Goal: Transaction & Acquisition: Obtain resource

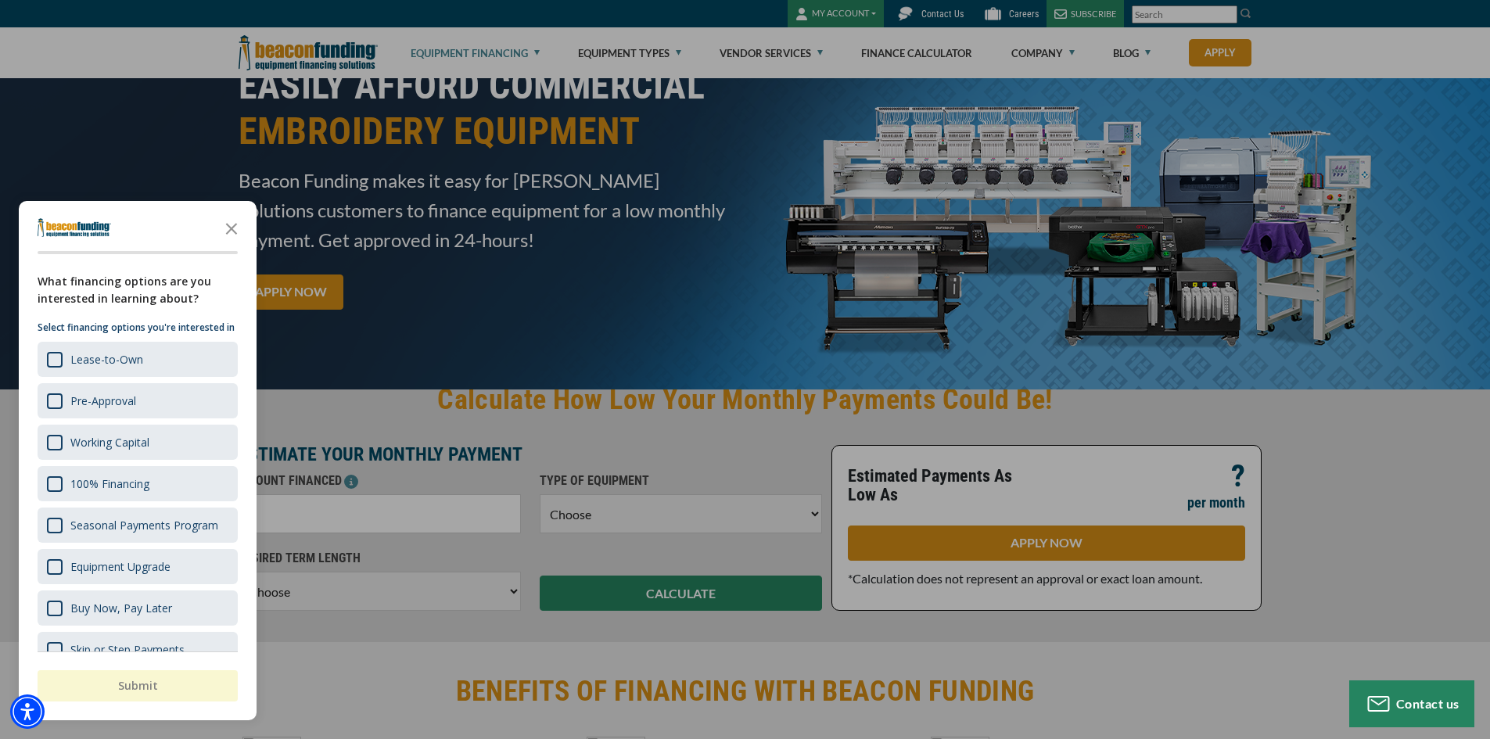
scroll to position [78, 0]
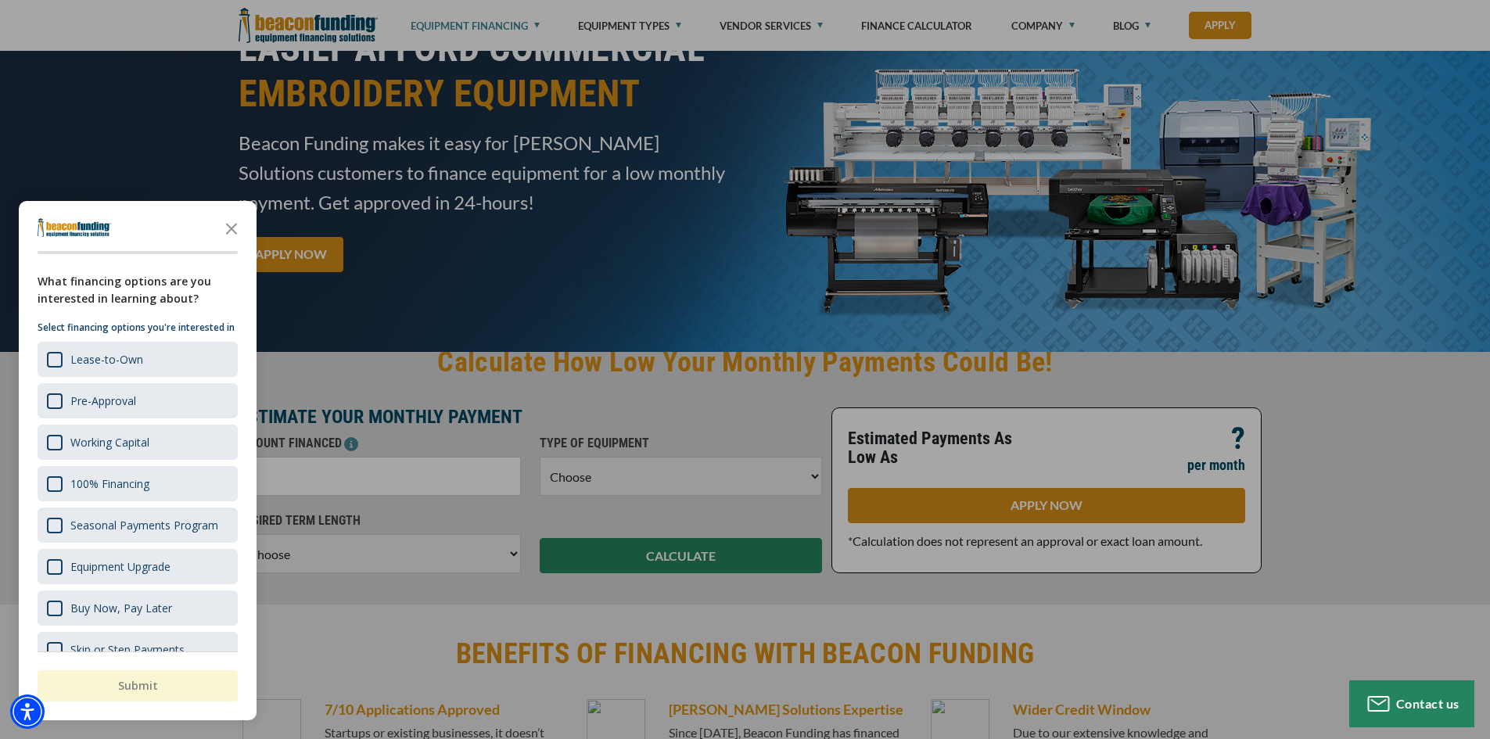
drag, startPoint x: 1204, startPoint y: 269, endPoint x: 1215, endPoint y: 291, distance: 24.5
drag, startPoint x: 1215, startPoint y: 291, endPoint x: 1341, endPoint y: 235, distance: 137.9
click at [1341, 235] on div "button" at bounding box center [745, 369] width 1490 height 739
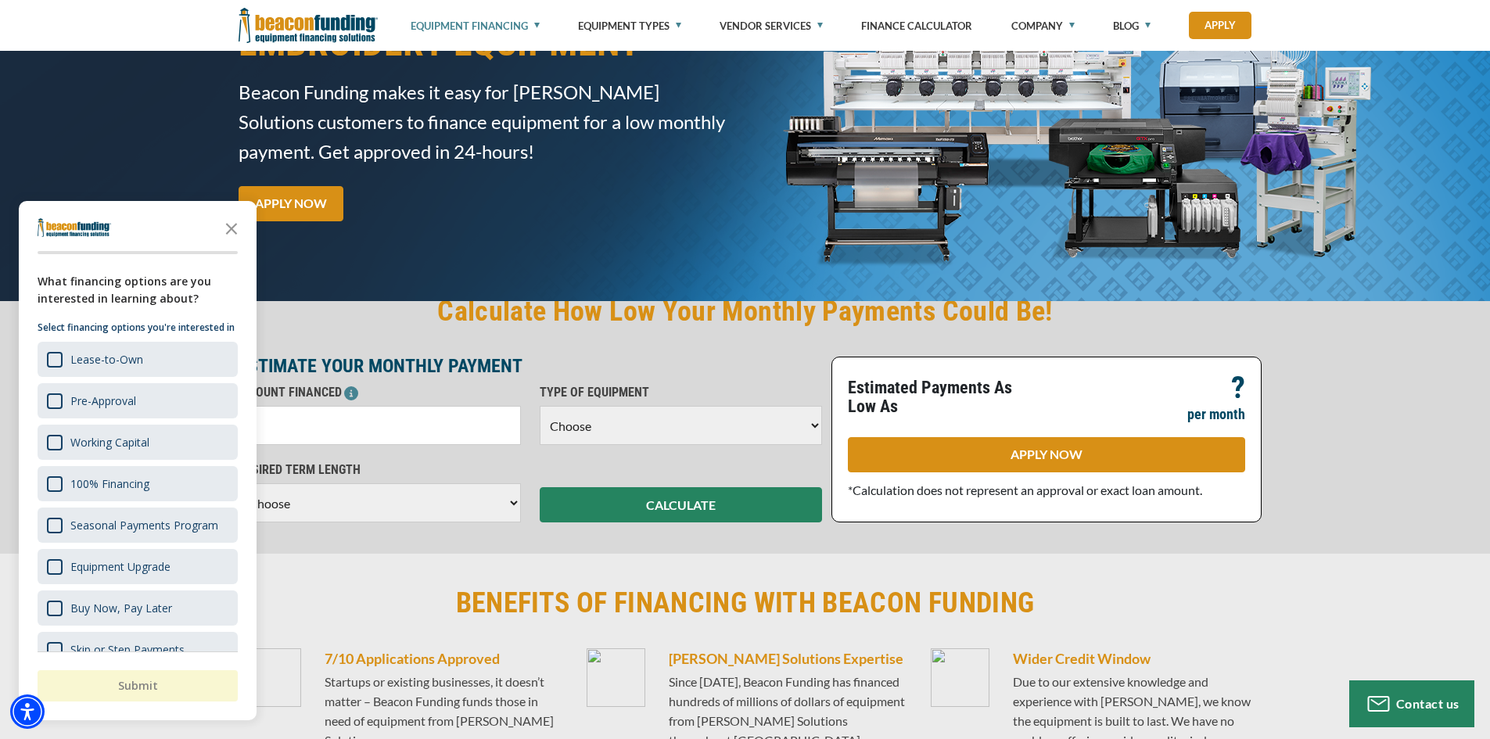
scroll to position [156, 0]
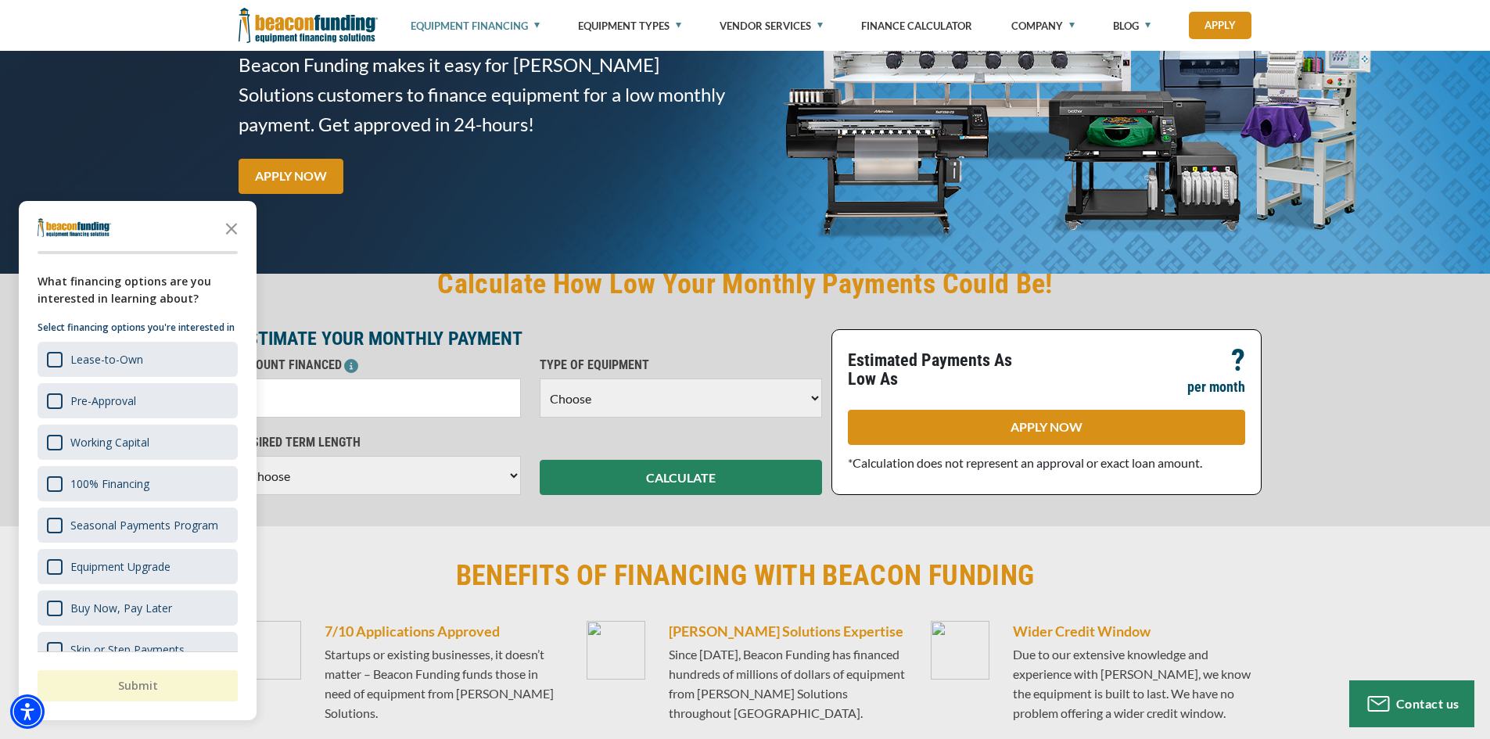
click at [812, 403] on select "Choose Backhoe Boom/Bucket Truck Chipper Commercial Mower Crane DTG/DTF Printin…" at bounding box center [681, 397] width 282 height 39
select select "1"
click at [540, 378] on select "Choose Backhoe Boom/Bucket Truck Chipper Commercial Mower Crane DTG/DTF Printin…" at bounding box center [681, 397] width 282 height 39
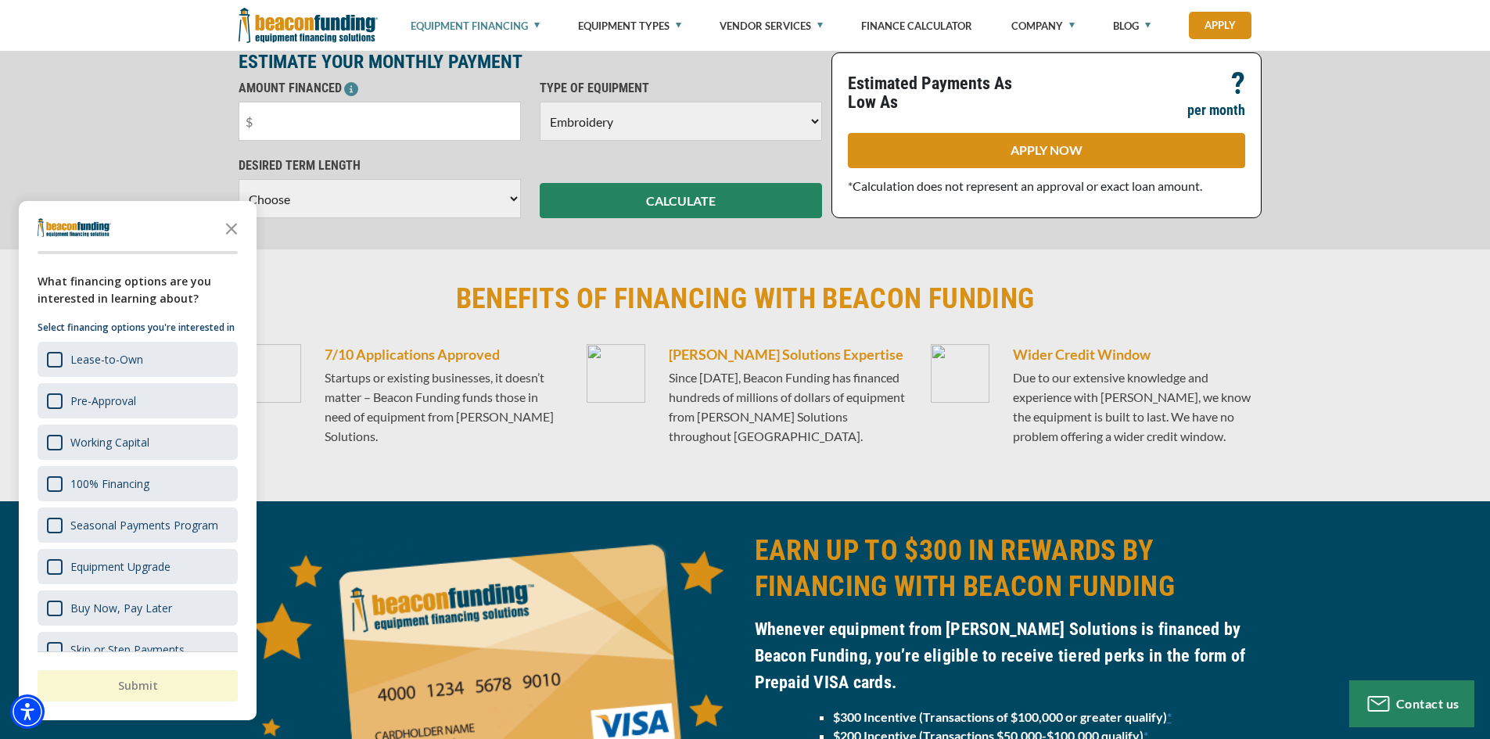
scroll to position [469, 0]
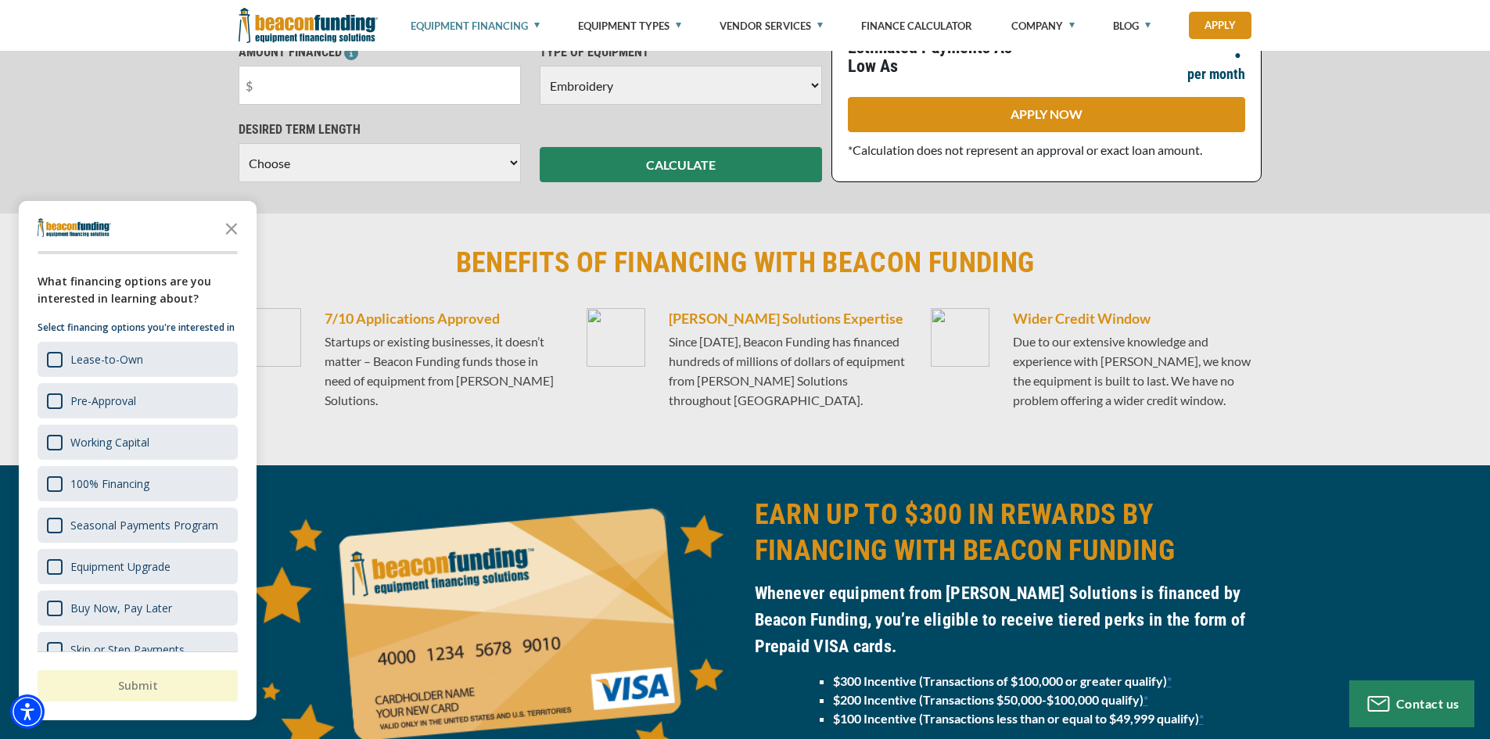
click at [512, 167] on select "Choose 36 Months 48 Months 60 Months" at bounding box center [380, 162] width 282 height 39
click at [588, 199] on div "Calculate How Low Your Monthly Payments Could Be! ESTIMATE YOUR MONTHLY PAYMENT…" at bounding box center [745, 68] width 1490 height 292
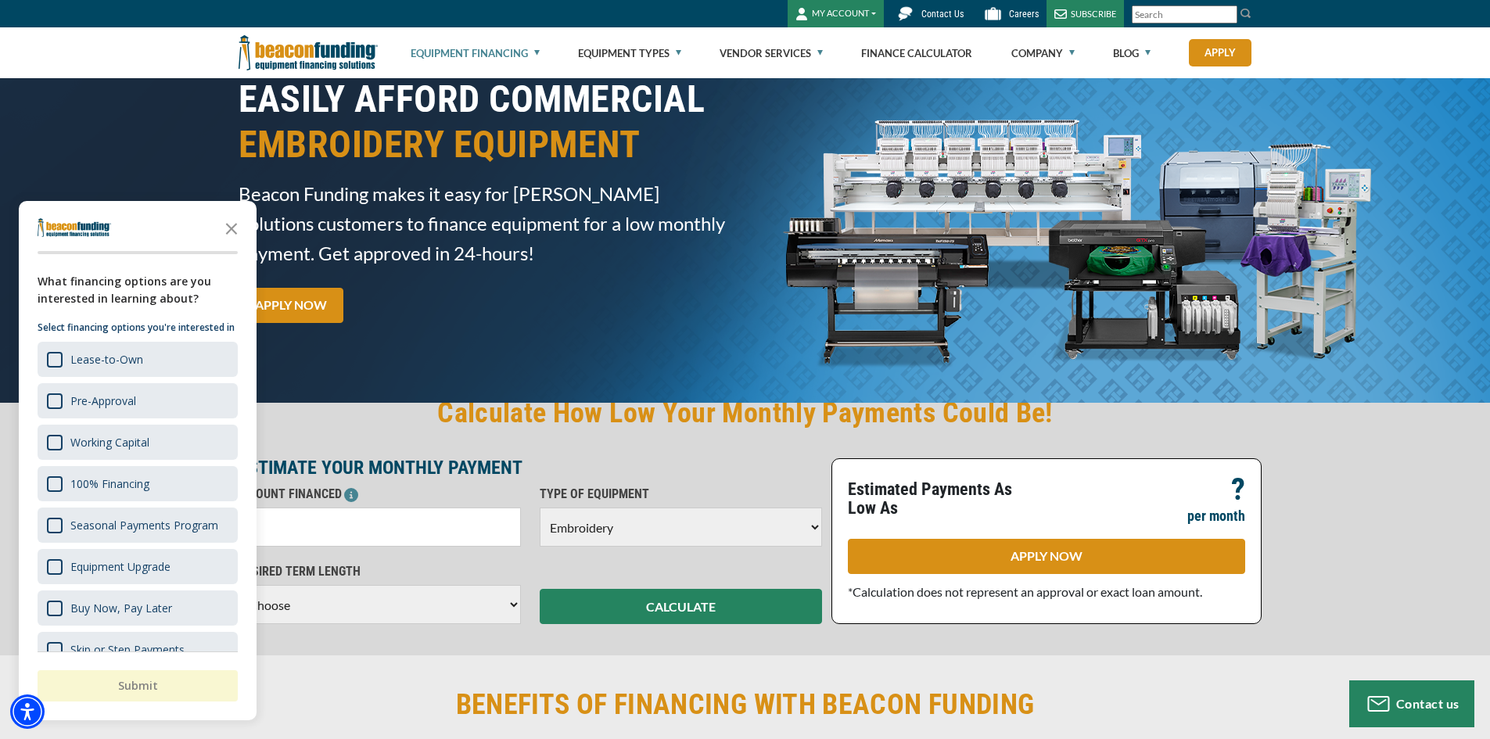
scroll to position [0, 0]
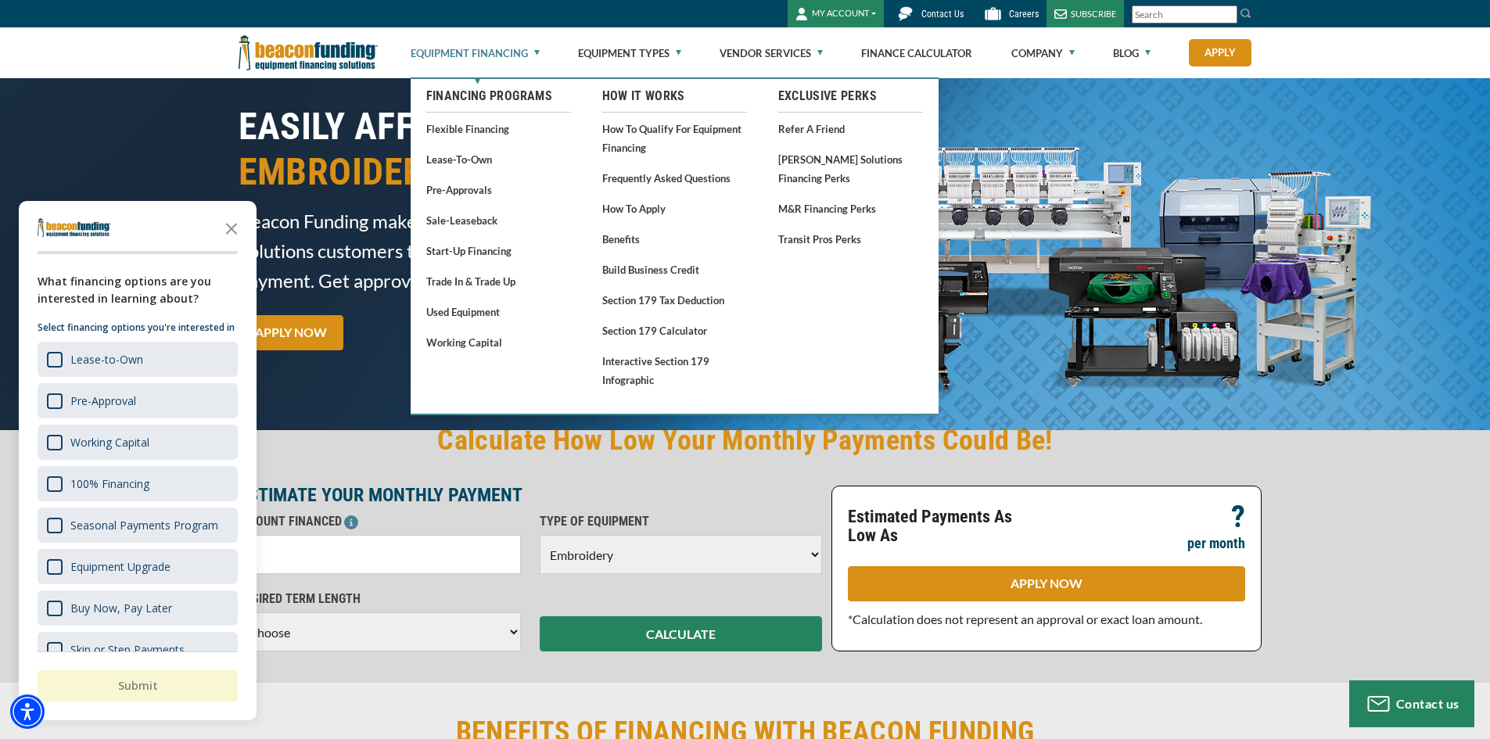
click at [456, 54] on link "Equipment Financing" at bounding box center [475, 53] width 129 height 50
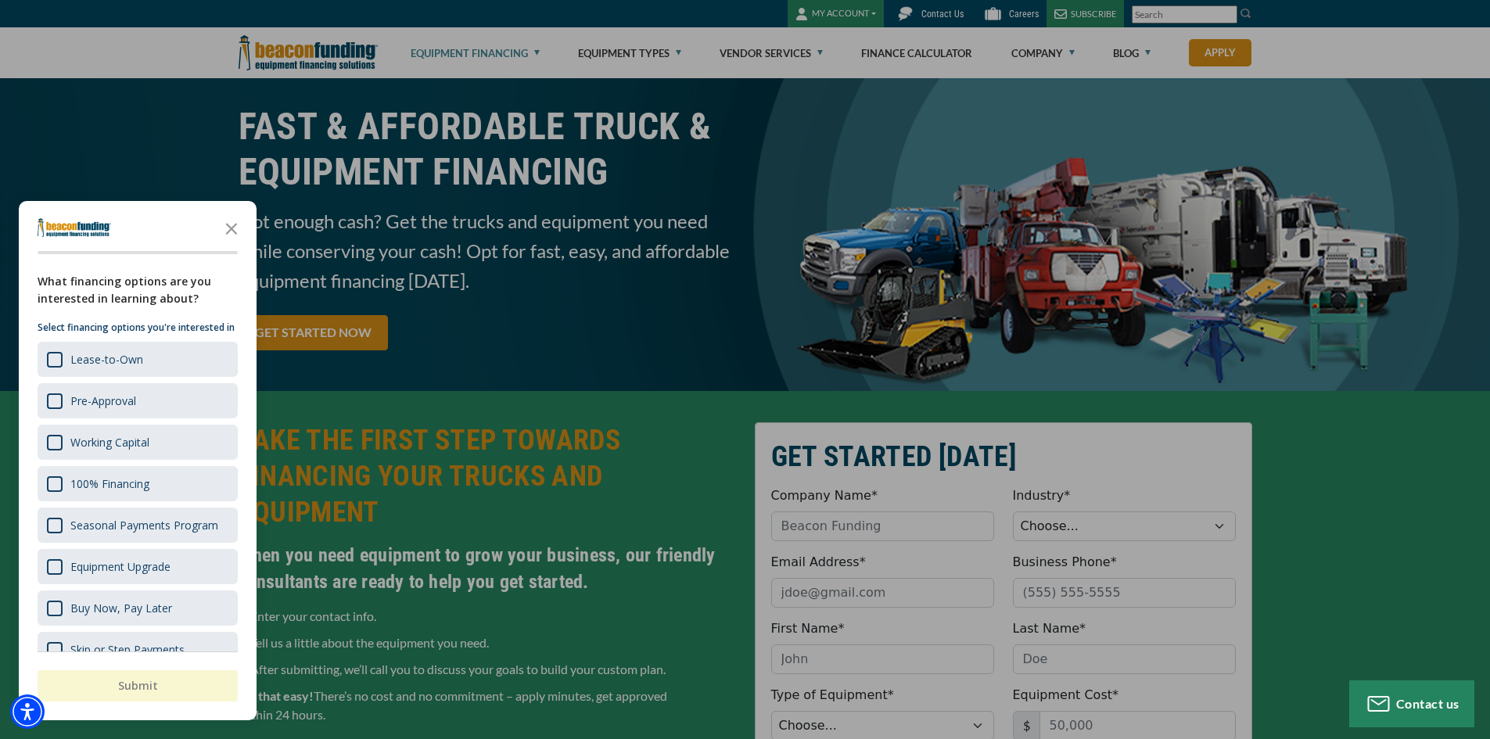
click at [675, 48] on div "button" at bounding box center [745, 369] width 1490 height 739
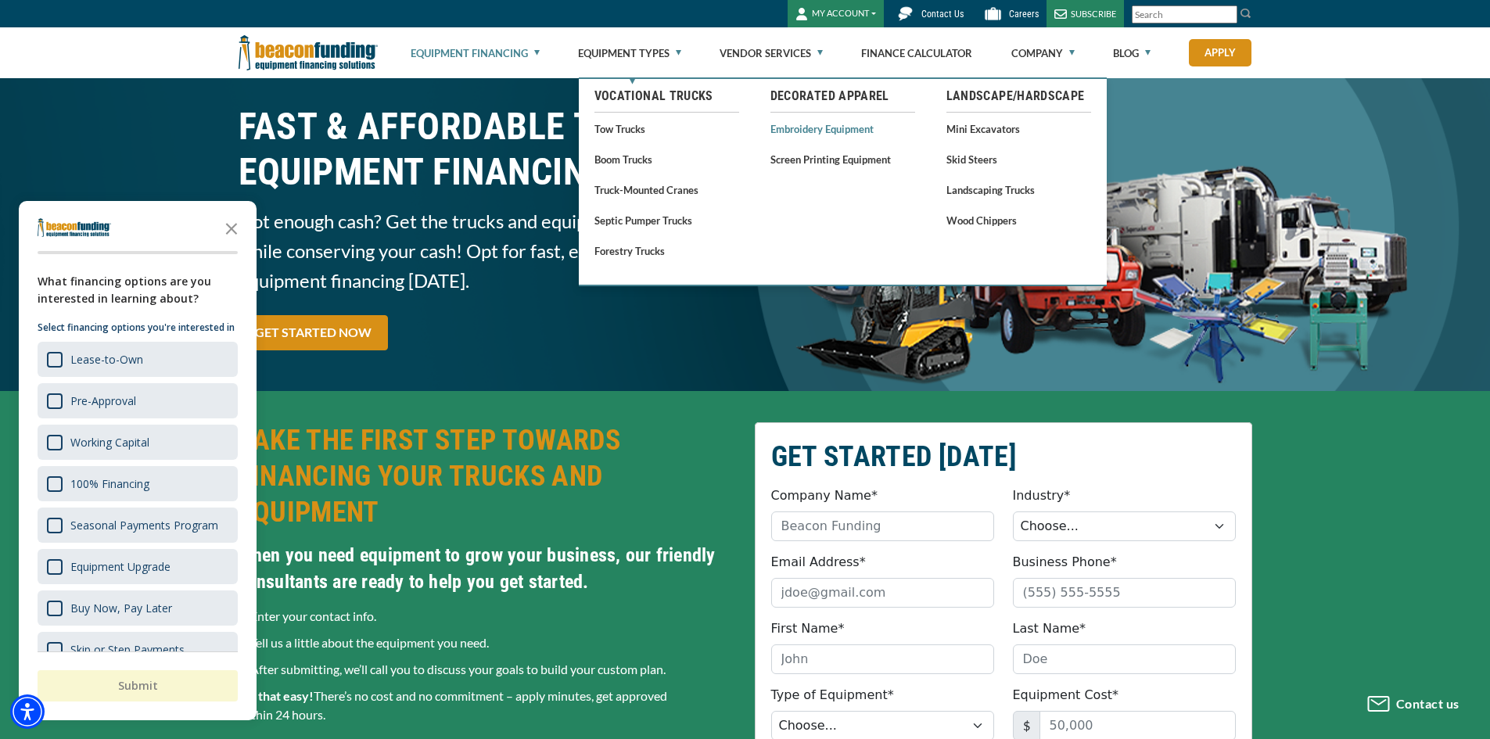
click at [811, 128] on link "Embroidery Equipment" at bounding box center [842, 129] width 145 height 20
